Goal: Entertainment & Leisure: Consume media (video, audio)

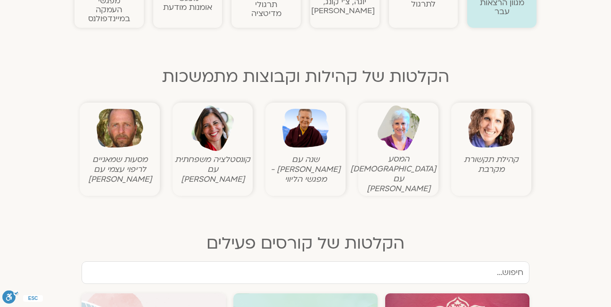
scroll to position [267, 0]
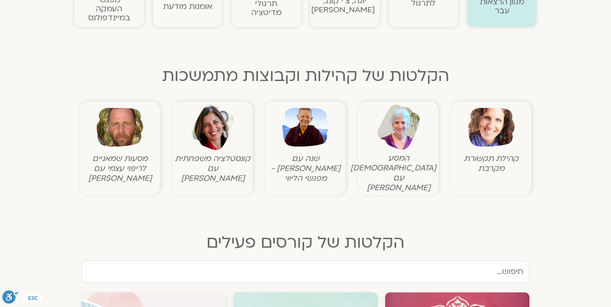
click at [131, 149] on img at bounding box center [120, 127] width 47 height 47
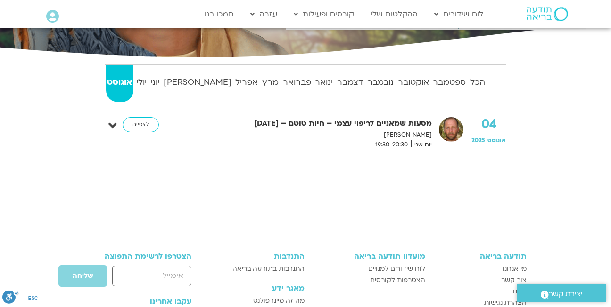
scroll to position [159, 0]
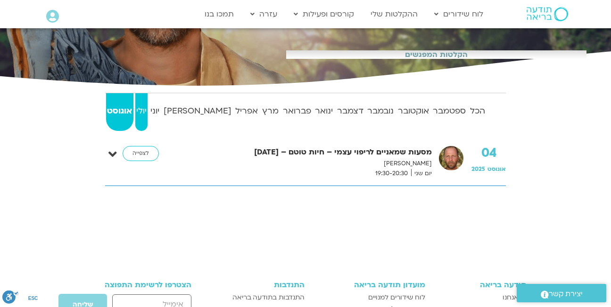
click at [148, 110] on strong "יולי" at bounding box center [141, 111] width 13 height 14
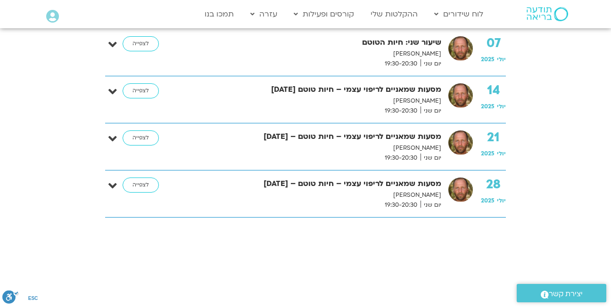
scroll to position [270, 0]
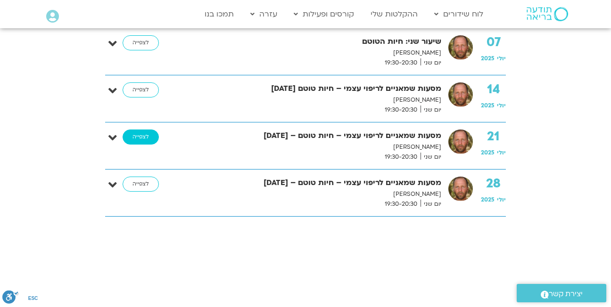
click at [137, 135] on link "לצפייה" at bounding box center [141, 137] width 36 height 15
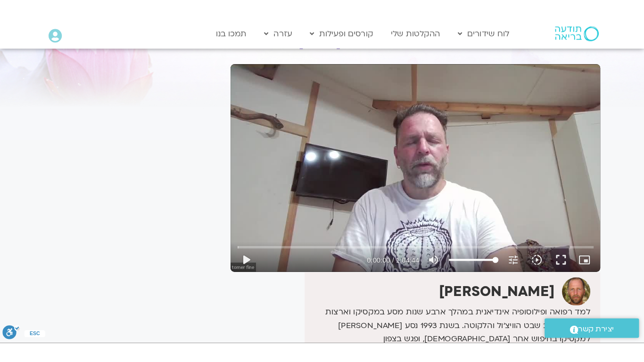
scroll to position [96, 0]
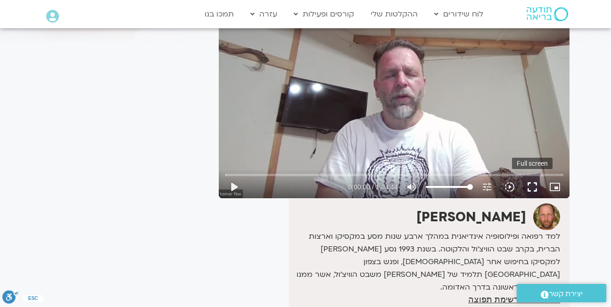
click at [531, 184] on button "fullscreen" at bounding box center [532, 187] width 23 height 23
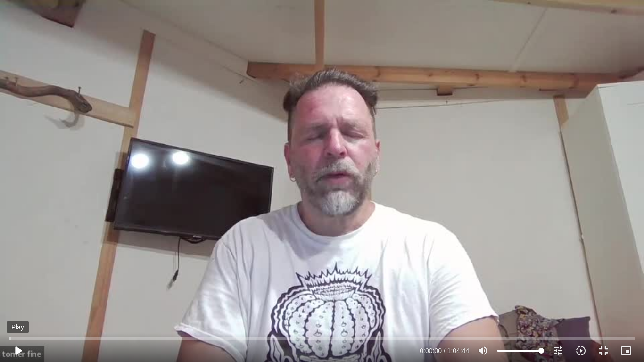
click at [17, 307] on button "play_arrow" at bounding box center [18, 350] width 23 height 23
click at [582, 307] on icon "slow_motion_video" at bounding box center [580, 350] width 11 height 11
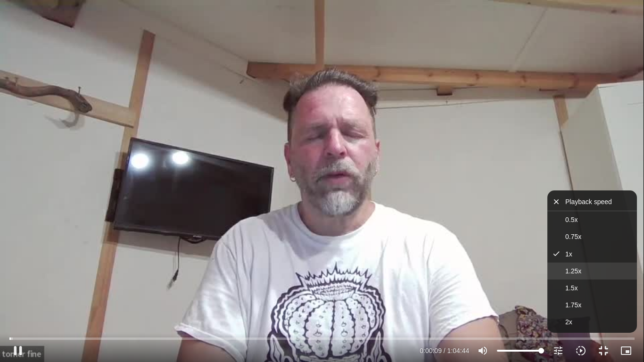
click at [584, 266] on button "1.25x" at bounding box center [592, 271] width 90 height 17
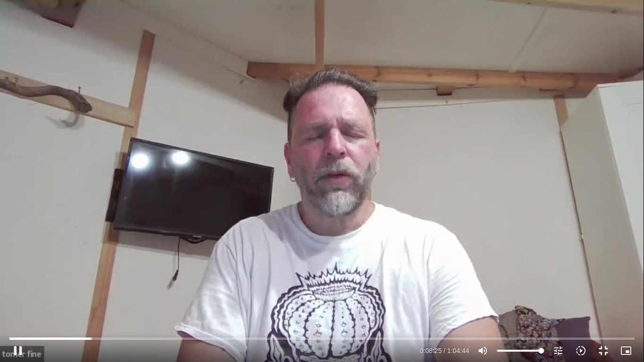
drag, startPoint x: 584, startPoint y: 122, endPoint x: 602, endPoint y: 134, distance: 21.3
click at [609, 137] on div "Skip Ad 46:04 pause 0:08:25 / 1:04:44 volume_up Mute tune Resolution Auto 480p …" at bounding box center [322, 181] width 644 height 362
click at [21, 307] on button "play_arrow" at bounding box center [18, 350] width 23 height 23
type input "508.491609"
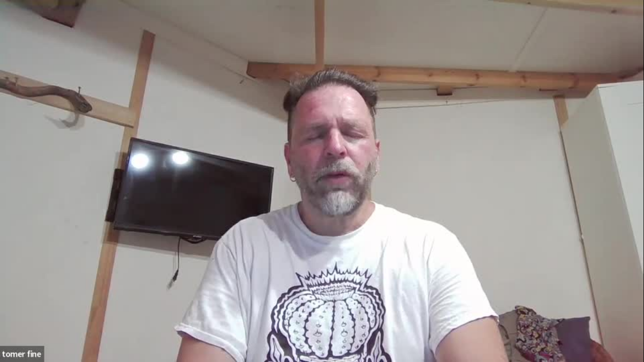
click at [7, 307] on button "pause" at bounding box center [18, 350] width 23 height 23
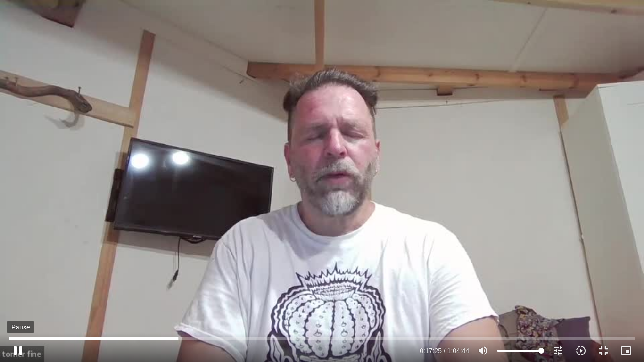
click at [20, 307] on button "pause" at bounding box center [18, 350] width 23 height 23
type input "1045.883603"
